Goal: Task Accomplishment & Management: Complete application form

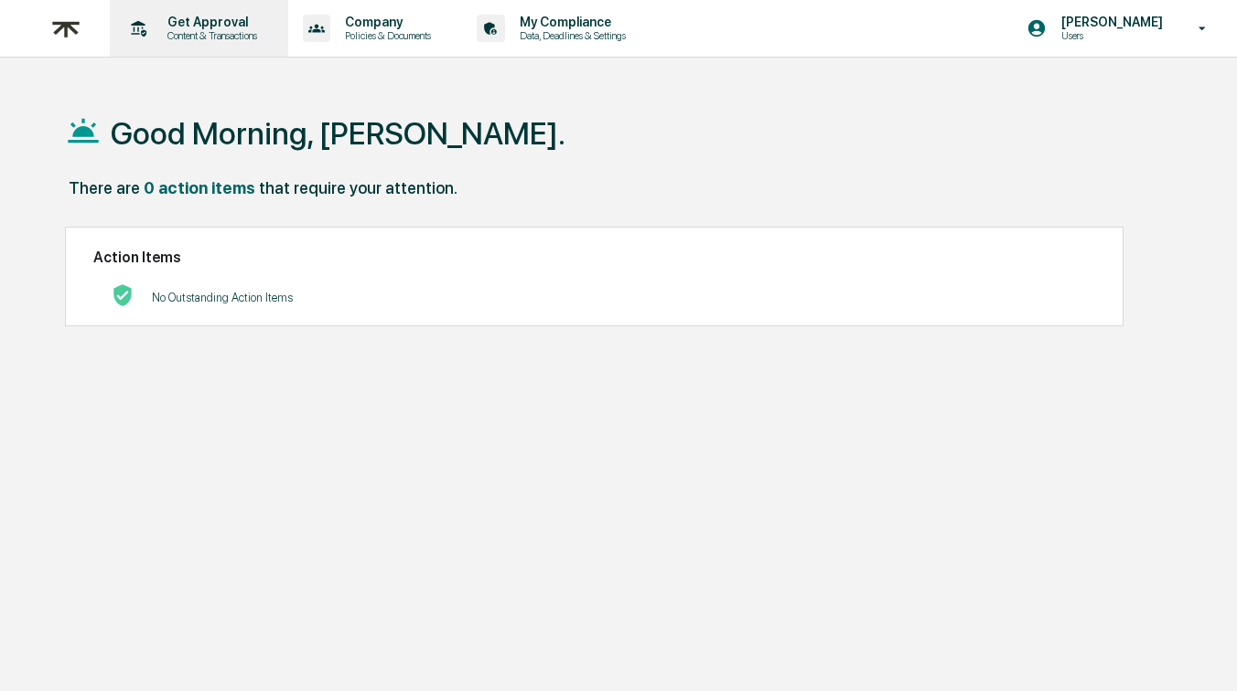
click at [192, 38] on p "Content & Transactions" at bounding box center [209, 35] width 113 height 13
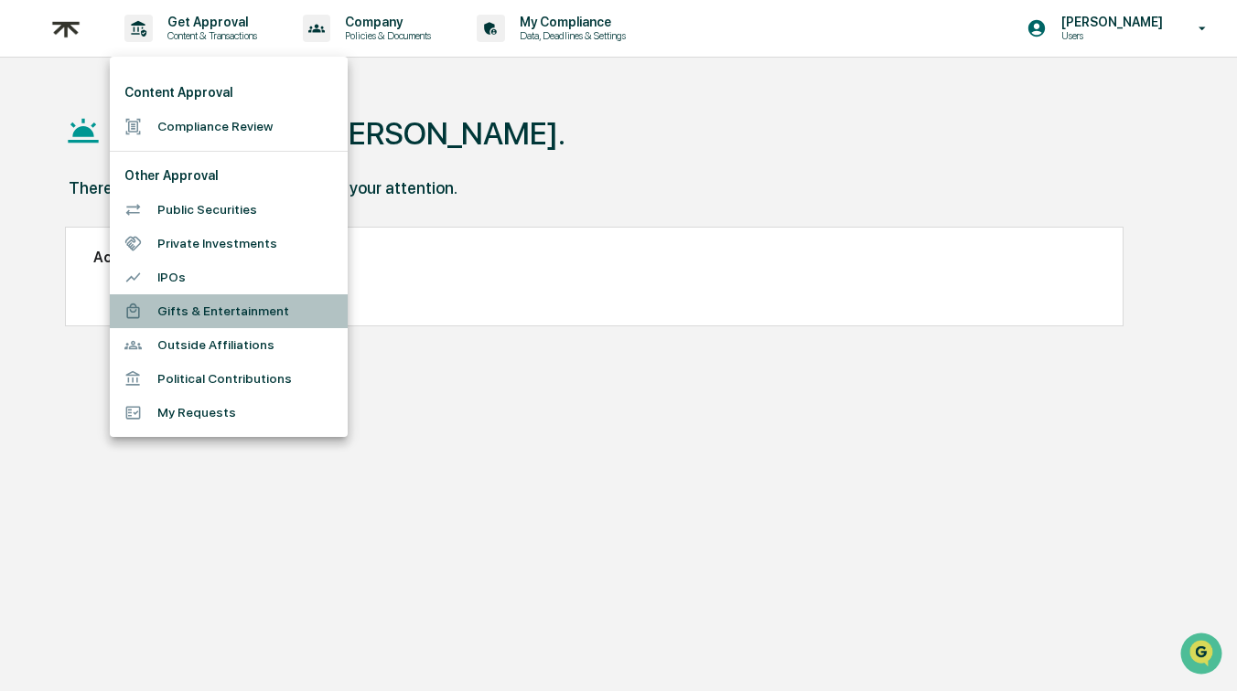
click at [206, 299] on li "Gifts & Entertainment" at bounding box center [229, 312] width 238 height 34
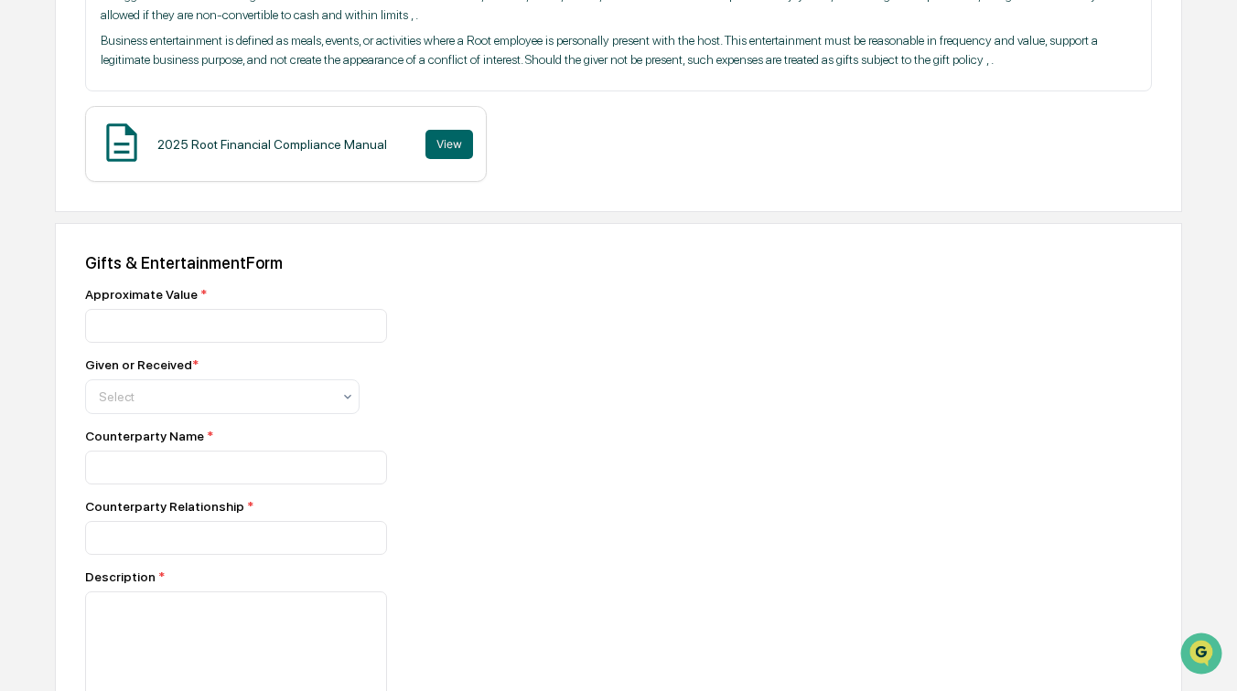
scroll to position [435, 0]
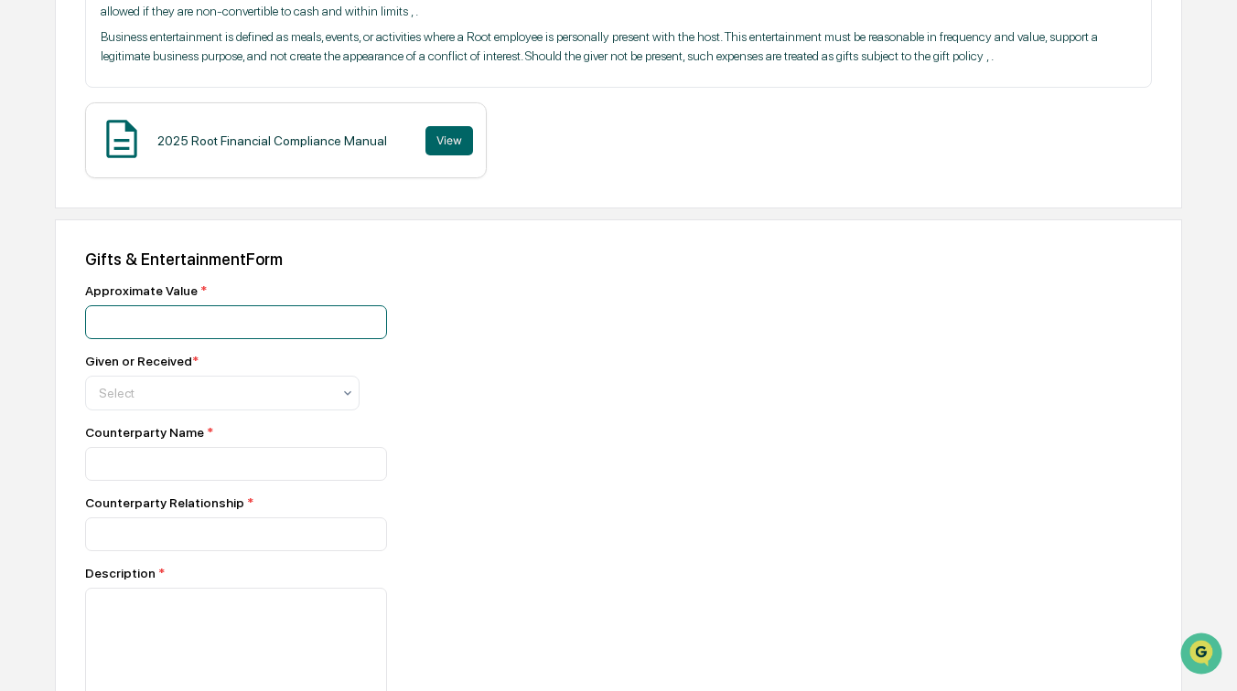
click at [247, 339] on input "number" at bounding box center [236, 322] width 302 height 34
type input "***"
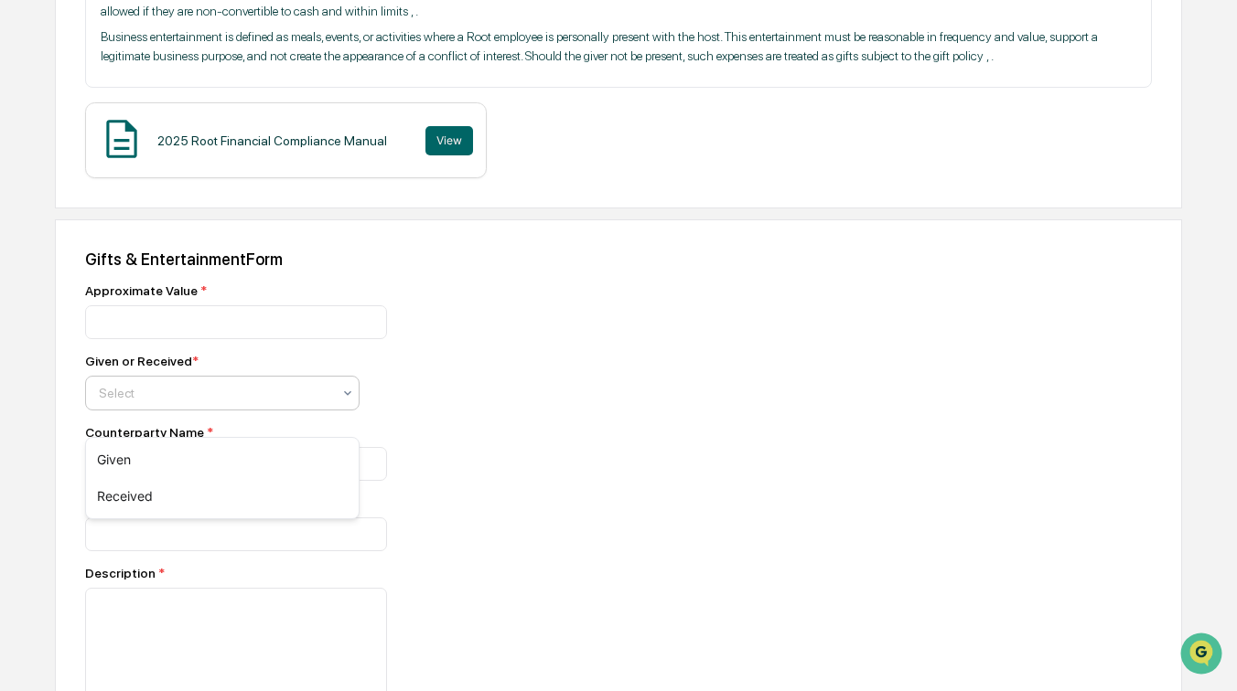
click at [223, 402] on div at bounding box center [215, 393] width 232 height 18
click at [212, 450] on div "Given" at bounding box center [222, 460] width 273 height 37
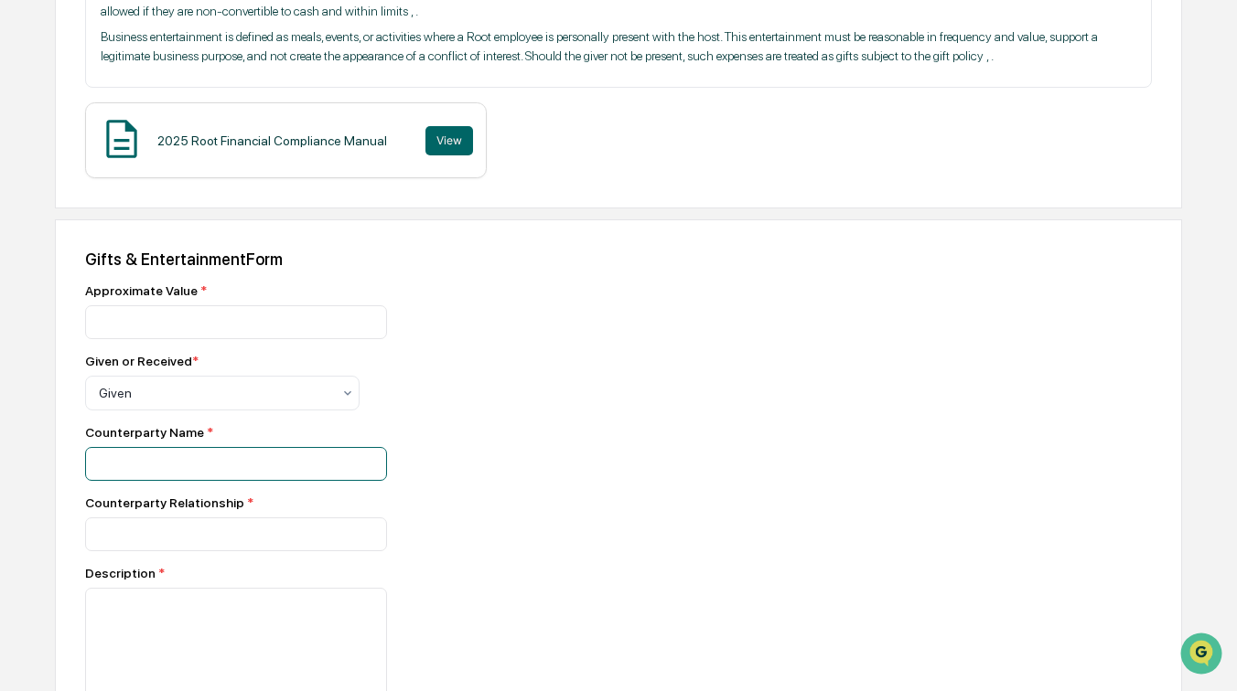
click at [198, 481] on input at bounding box center [236, 464] width 302 height 34
type input "**********"
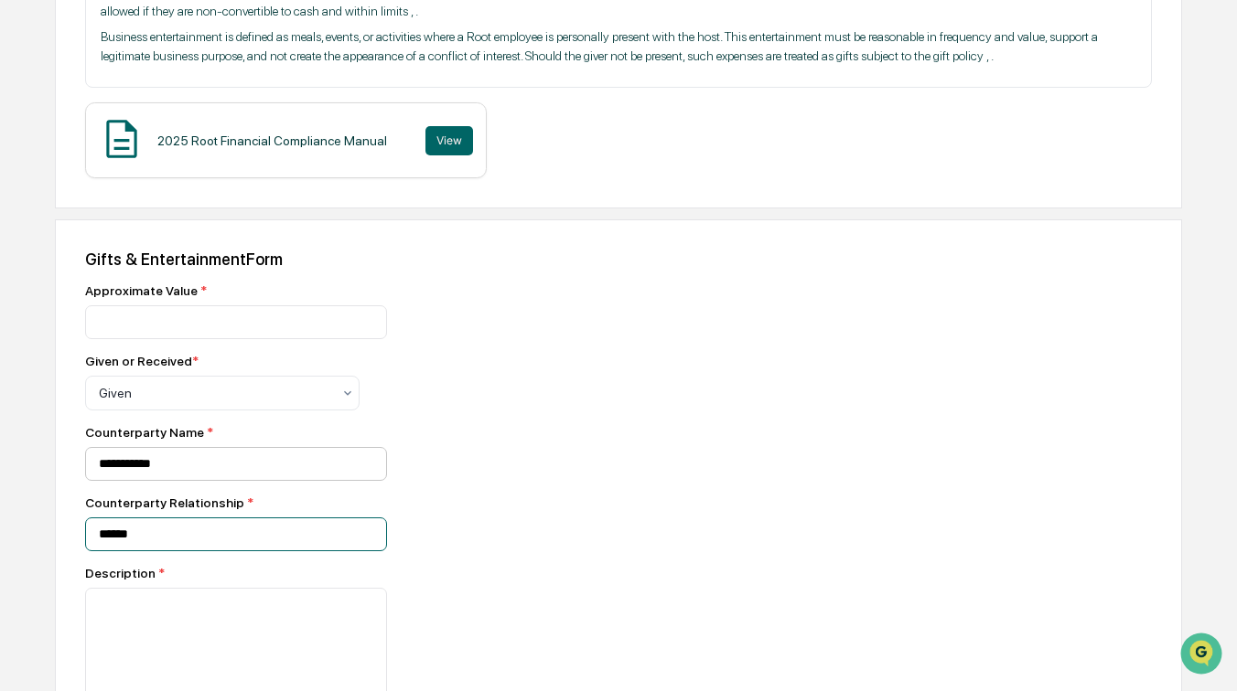
type input "******"
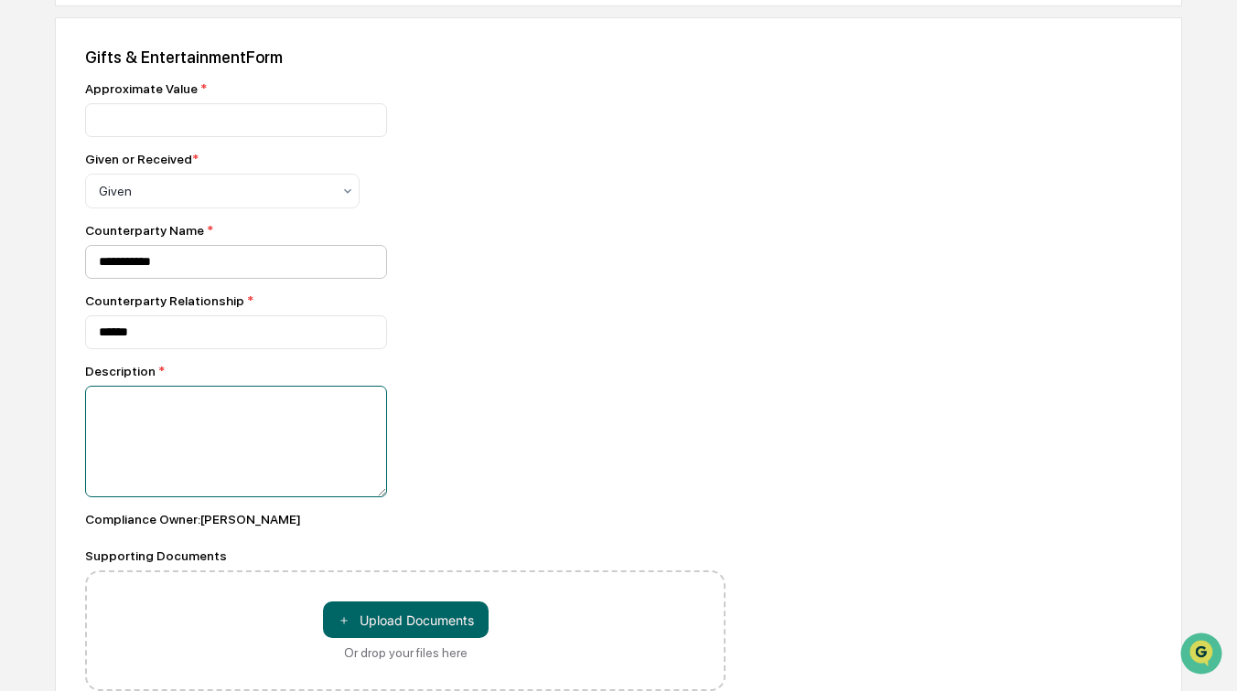
scroll to position [719, 0]
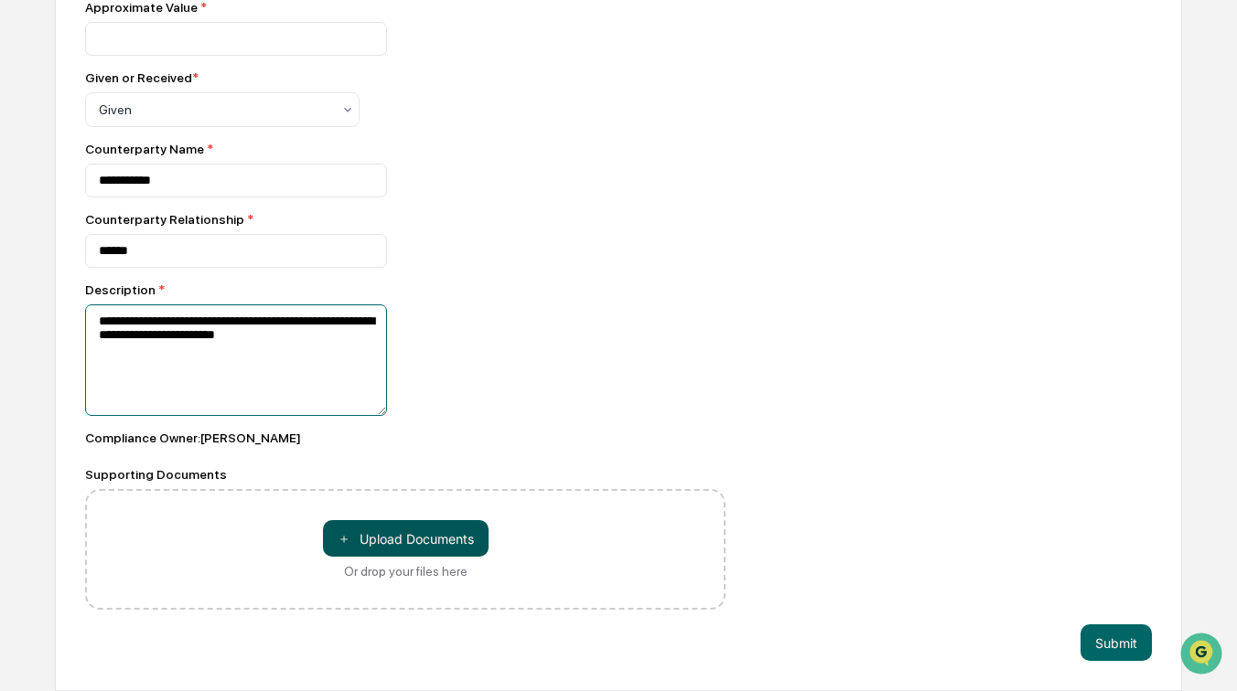
type textarea "**********"
click at [353, 557] on button "＋ Upload Documents" at bounding box center [406, 538] width 166 height 37
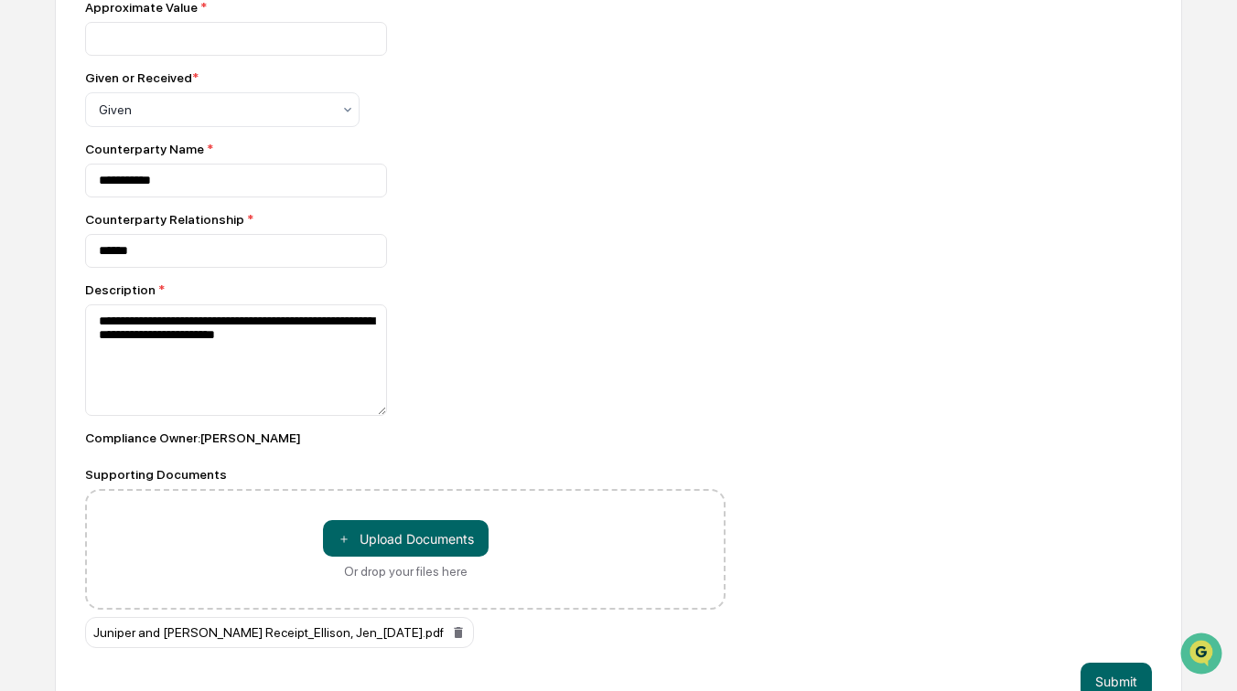
scroll to position [784, 0]
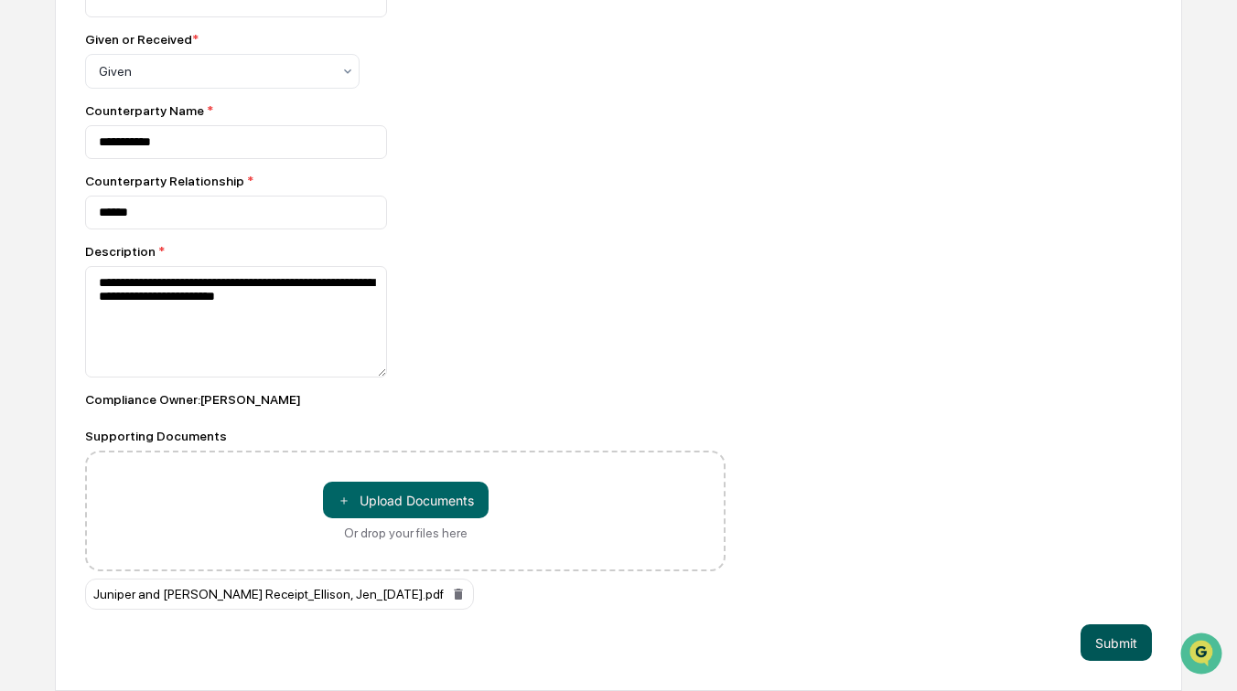
click at [1105, 636] on button "Submit" at bounding box center [1115, 643] width 71 height 37
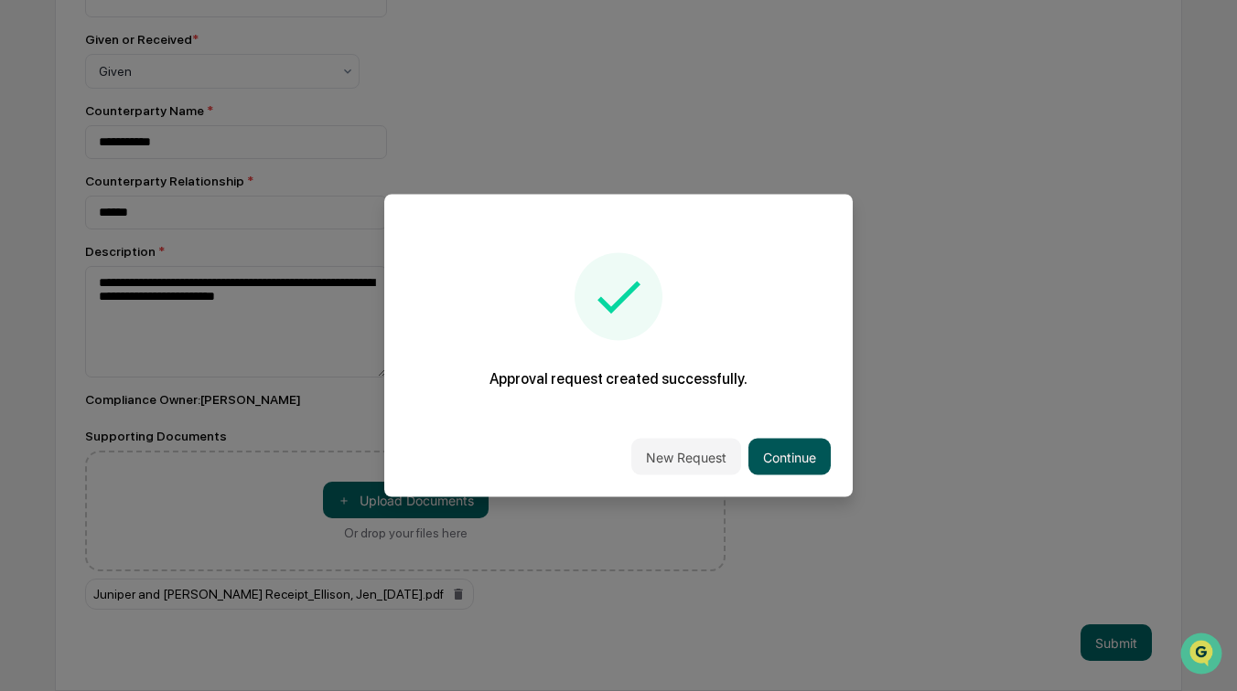
click at [790, 442] on button "Continue" at bounding box center [789, 457] width 82 height 37
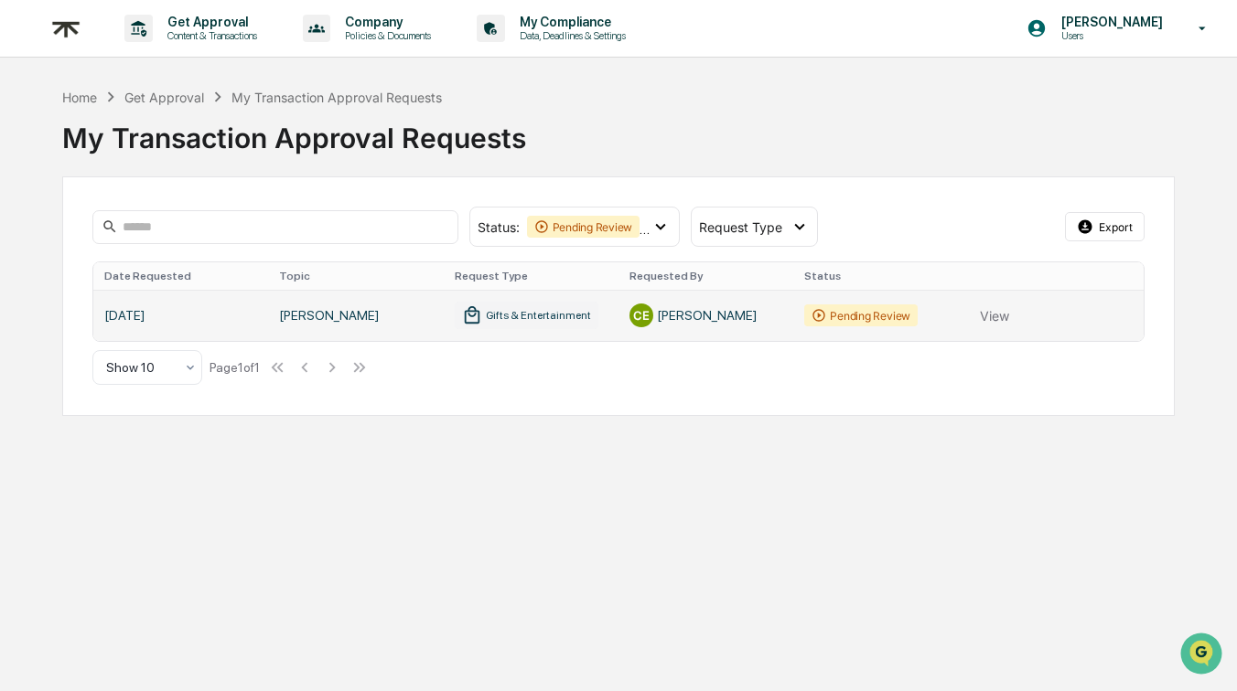
click at [991, 323] on link at bounding box center [618, 315] width 1051 height 51
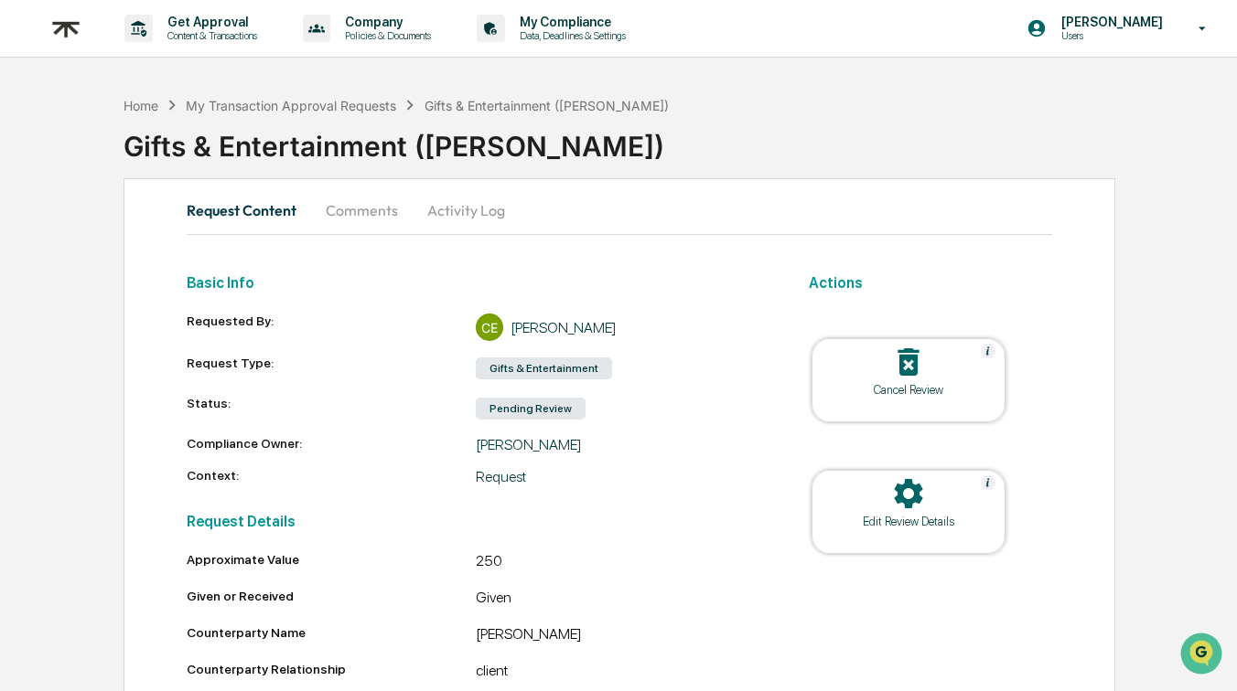
scroll to position [168, 0]
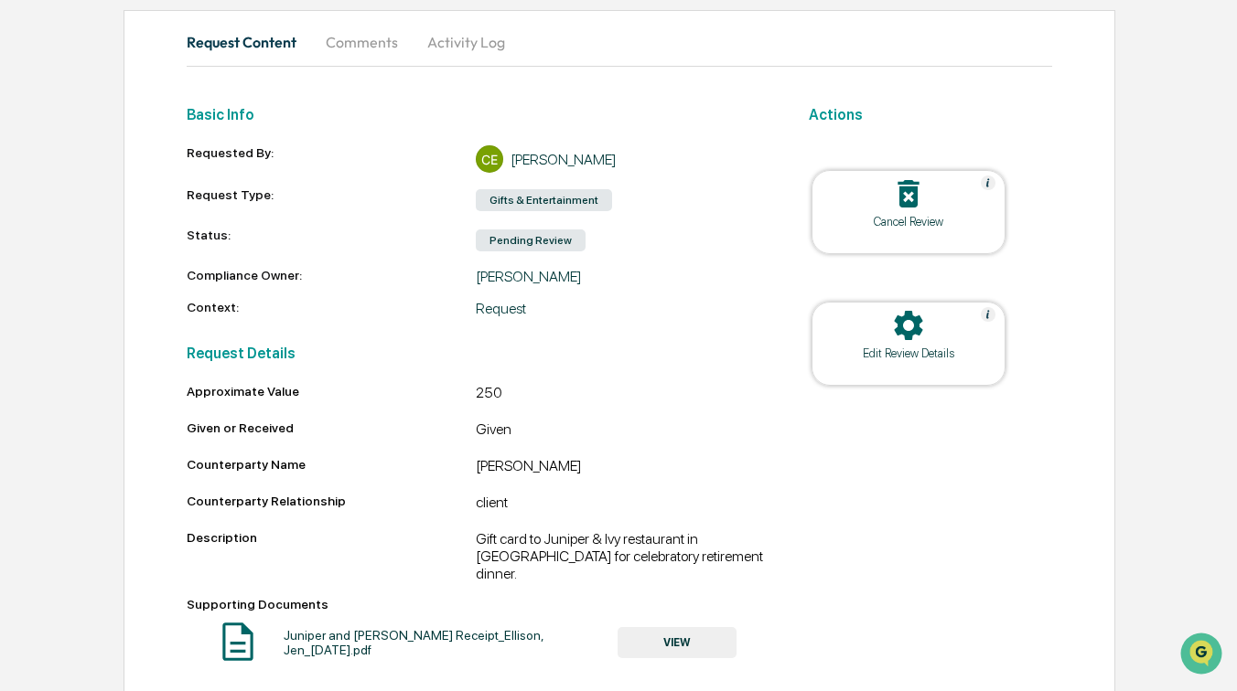
click at [670, 627] on button "VIEW" at bounding box center [676, 642] width 119 height 31
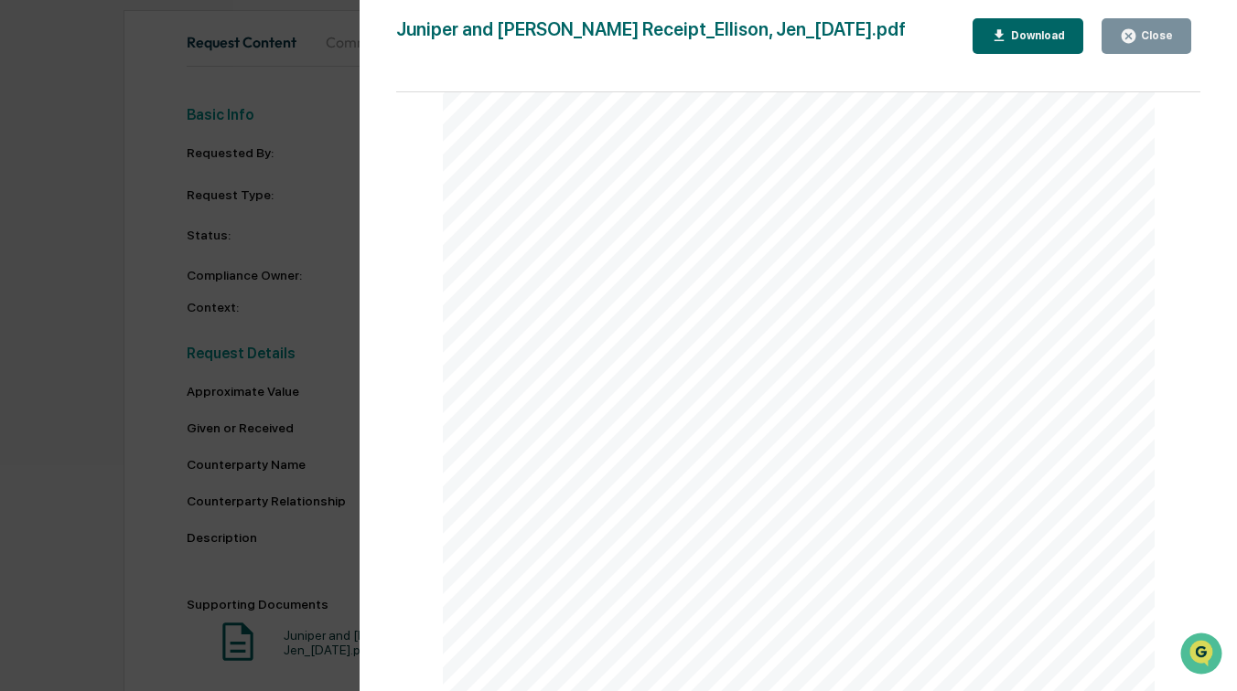
scroll to position [0, 0]
click at [1148, 47] on button "Close" at bounding box center [1146, 36] width 90 height 36
